Goal: Find contact information: Find contact information

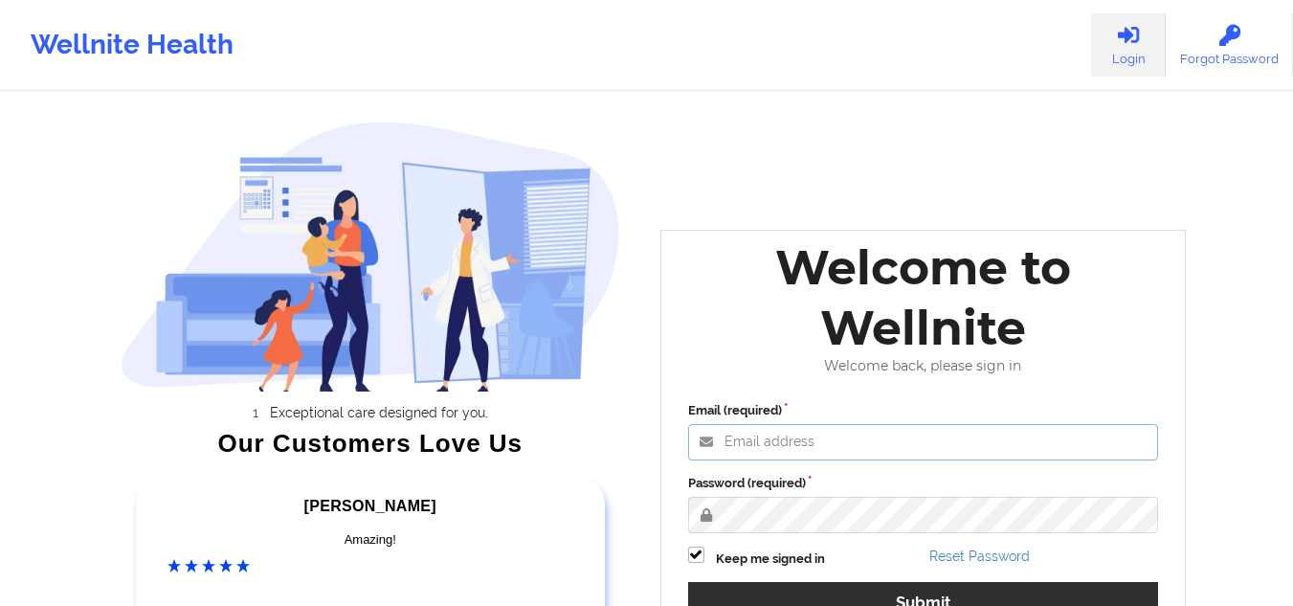
type input "[EMAIL_ADDRESS][DOMAIN_NAME]"
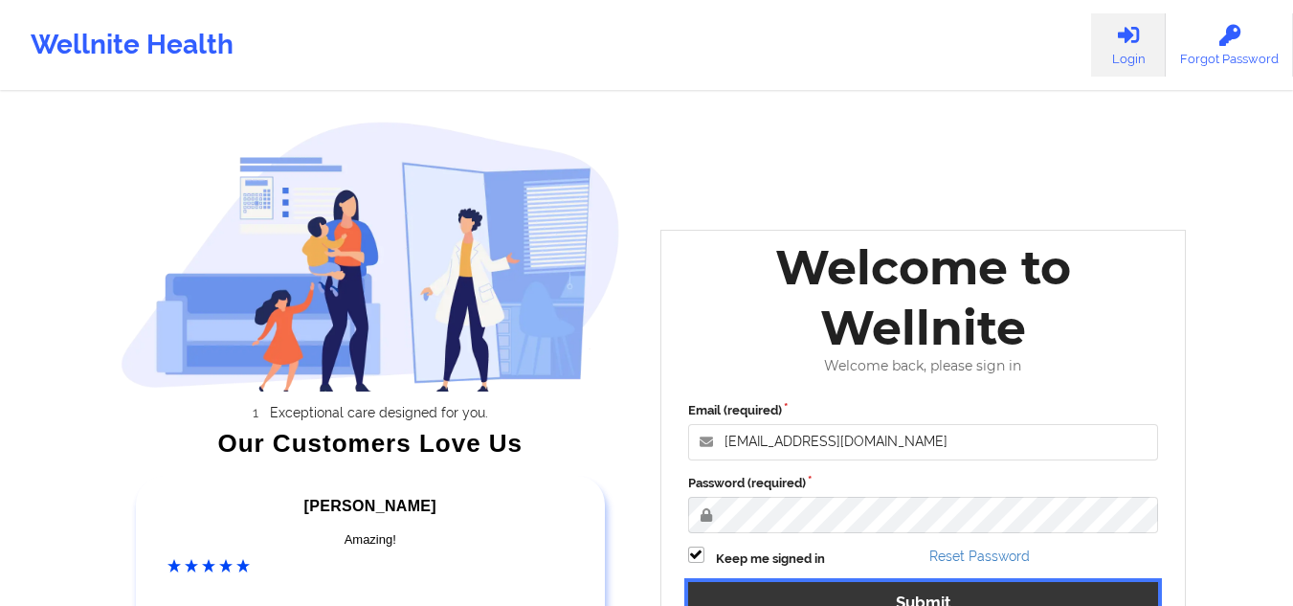
click at [777, 572] on button "Submit" at bounding box center [923, 602] width 471 height 41
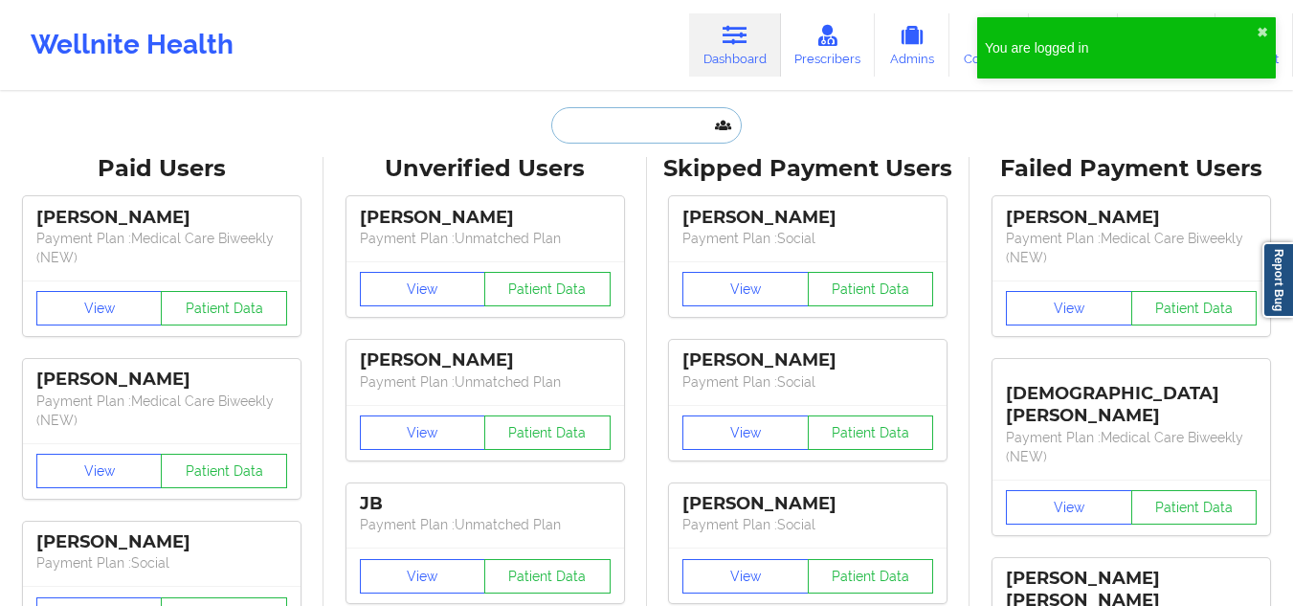
click at [611, 123] on input "text" at bounding box center [645, 125] width 189 height 36
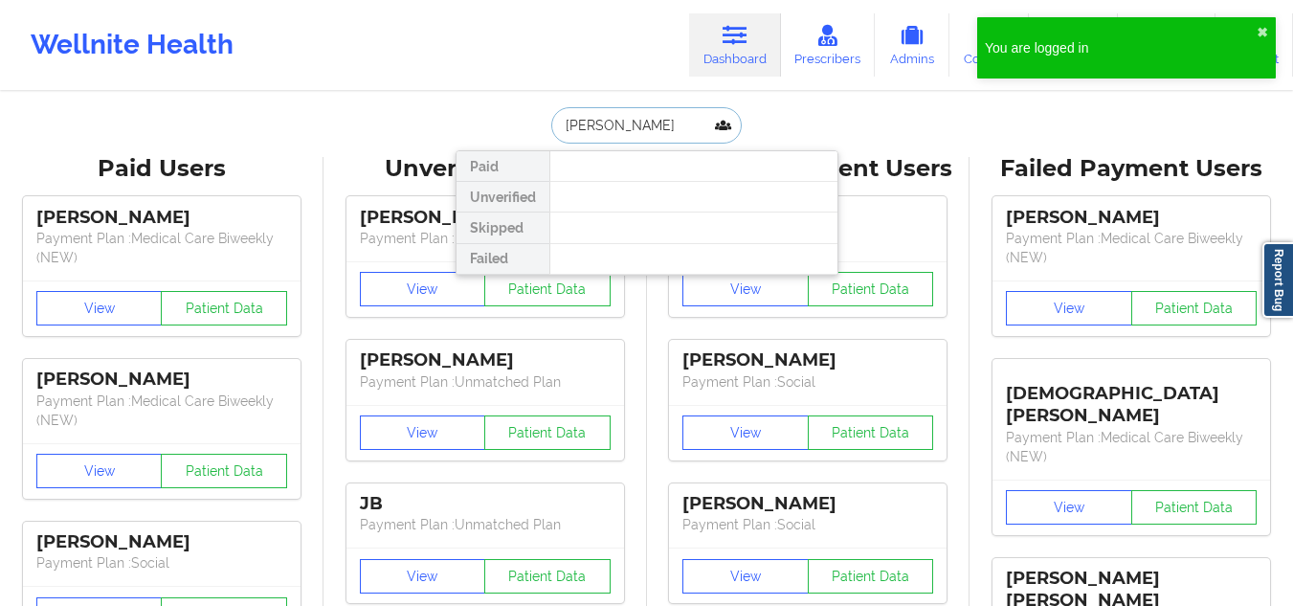
type input "[PERSON_NAME]"
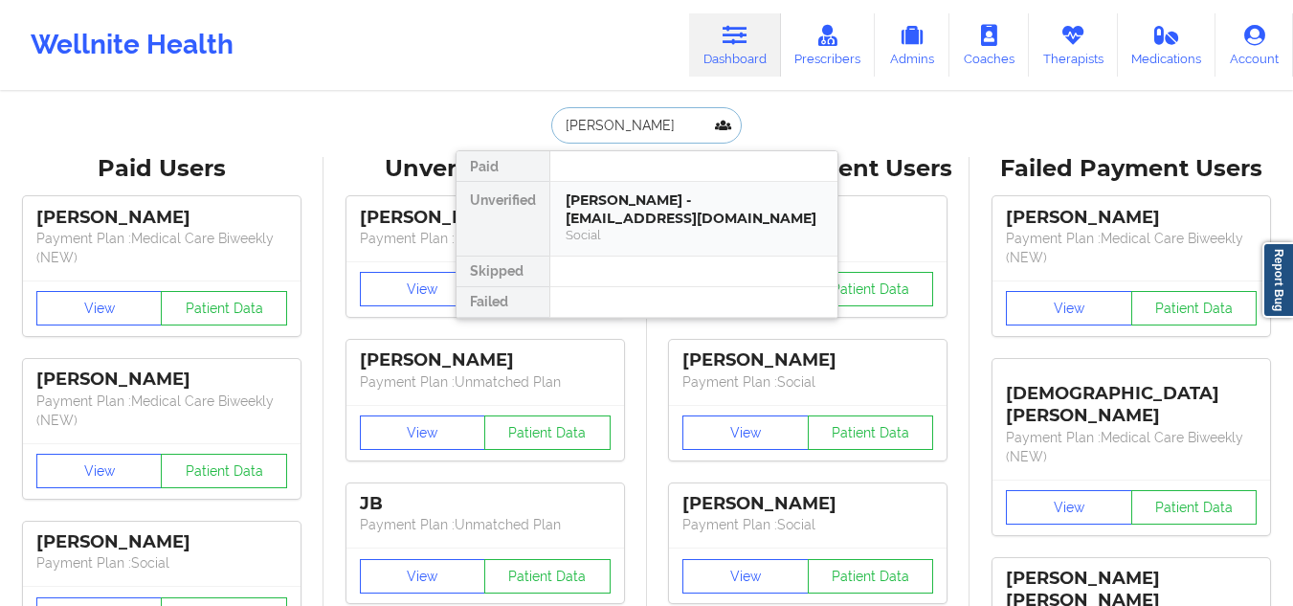
click at [617, 253] on div "[PERSON_NAME] - [EMAIL_ADDRESS][DOMAIN_NAME] Social" at bounding box center [693, 219] width 287 height 74
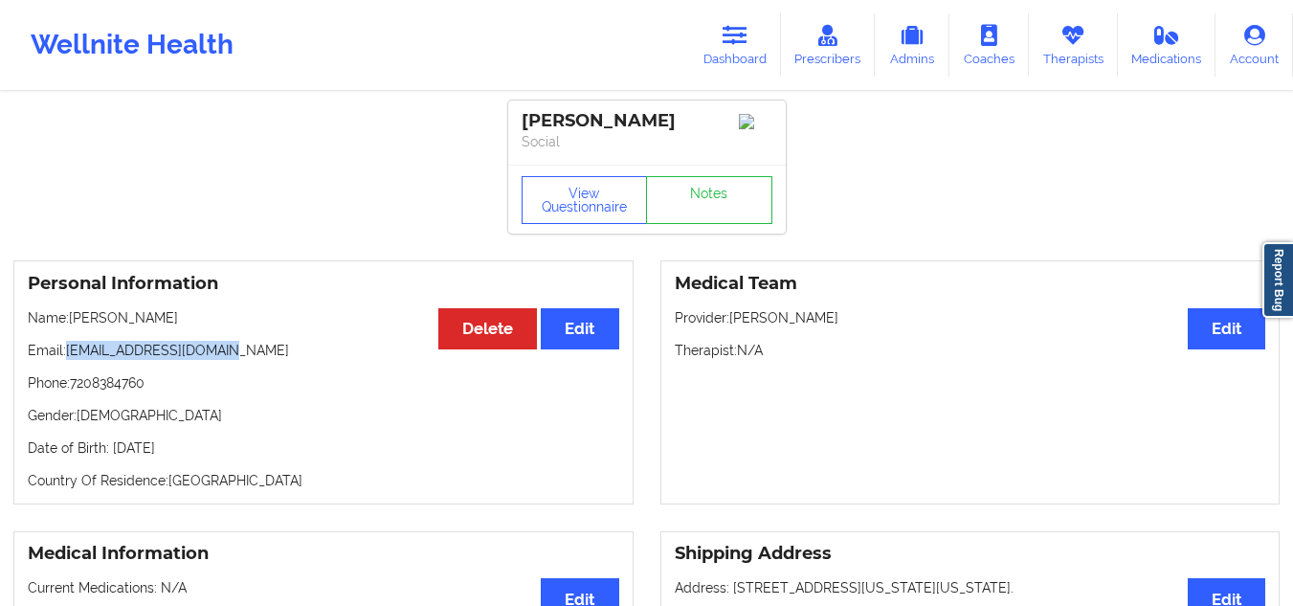
drag, startPoint x: 247, startPoint y: 376, endPoint x: 71, endPoint y: 368, distance: 176.3
click at [71, 360] on p "Email: [EMAIL_ADDRESS][DOMAIN_NAME]" at bounding box center [323, 350] width 591 height 19
copy p "[EMAIL_ADDRESS][DOMAIN_NAME]"
